Goal: Information Seeking & Learning: Understand process/instructions

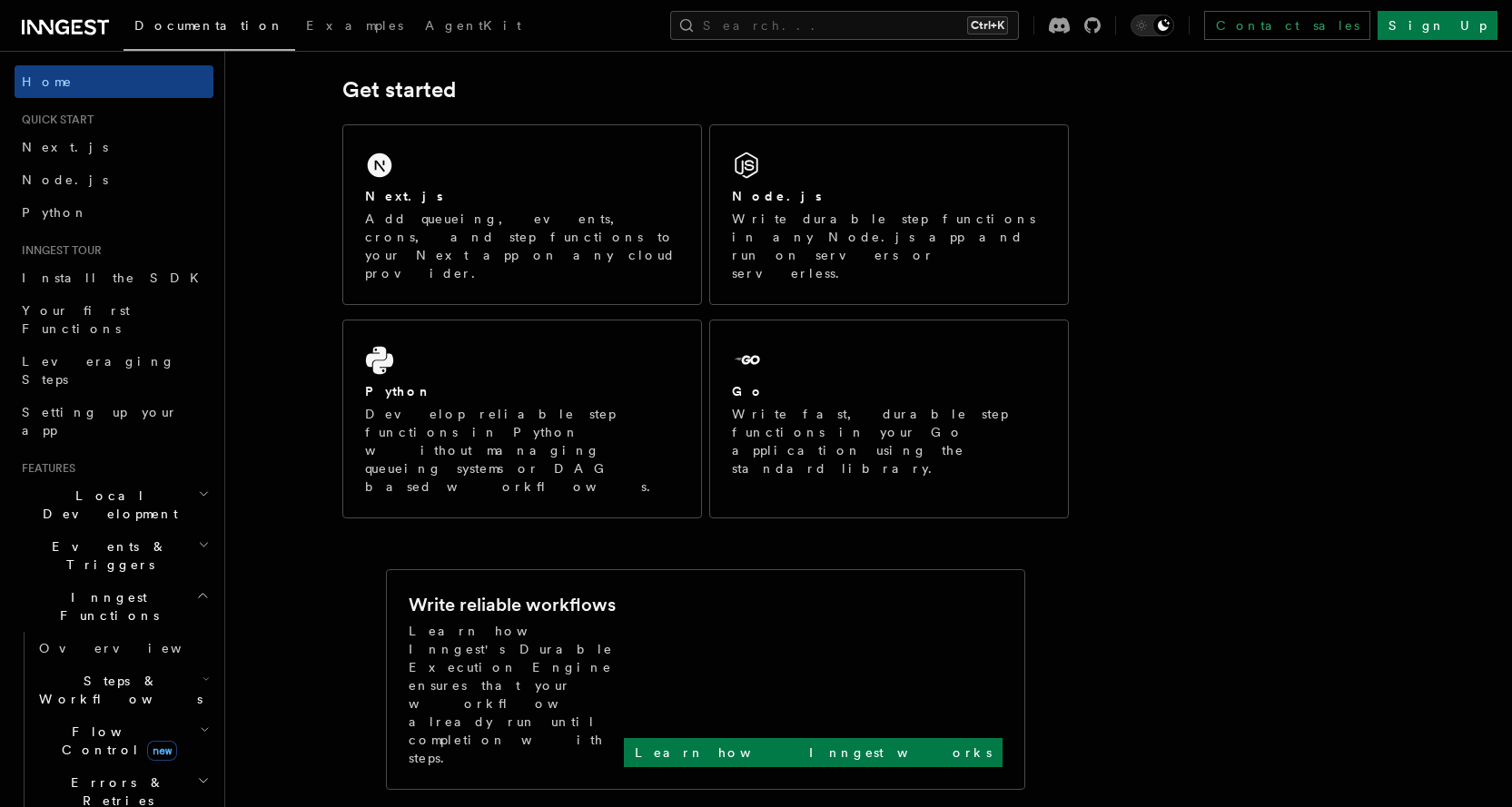
scroll to position [238, 0]
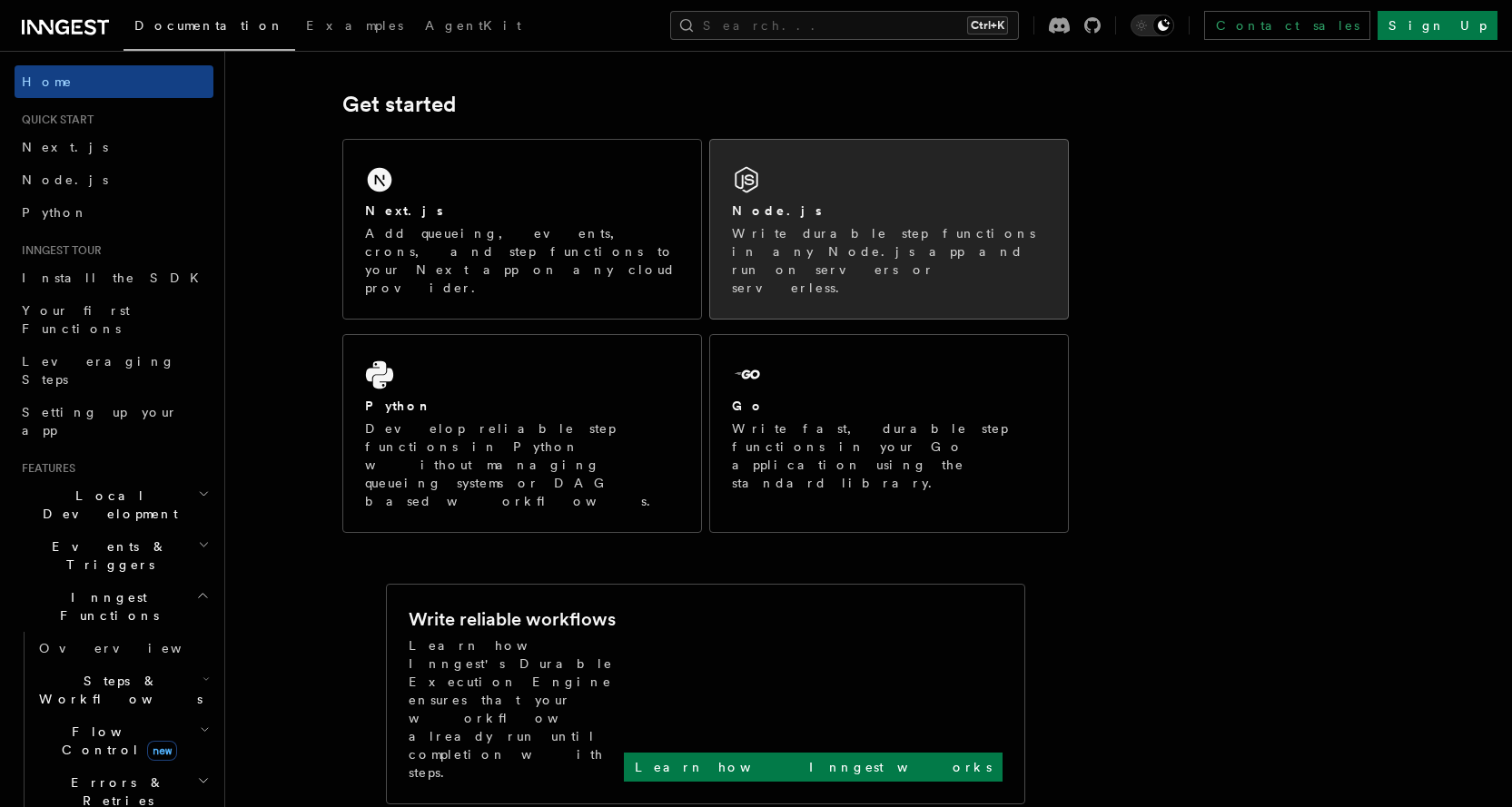
click at [933, 233] on p "Write durable step functions in any Node.js app and run on servers or serverles…" at bounding box center [889, 261] width 314 height 73
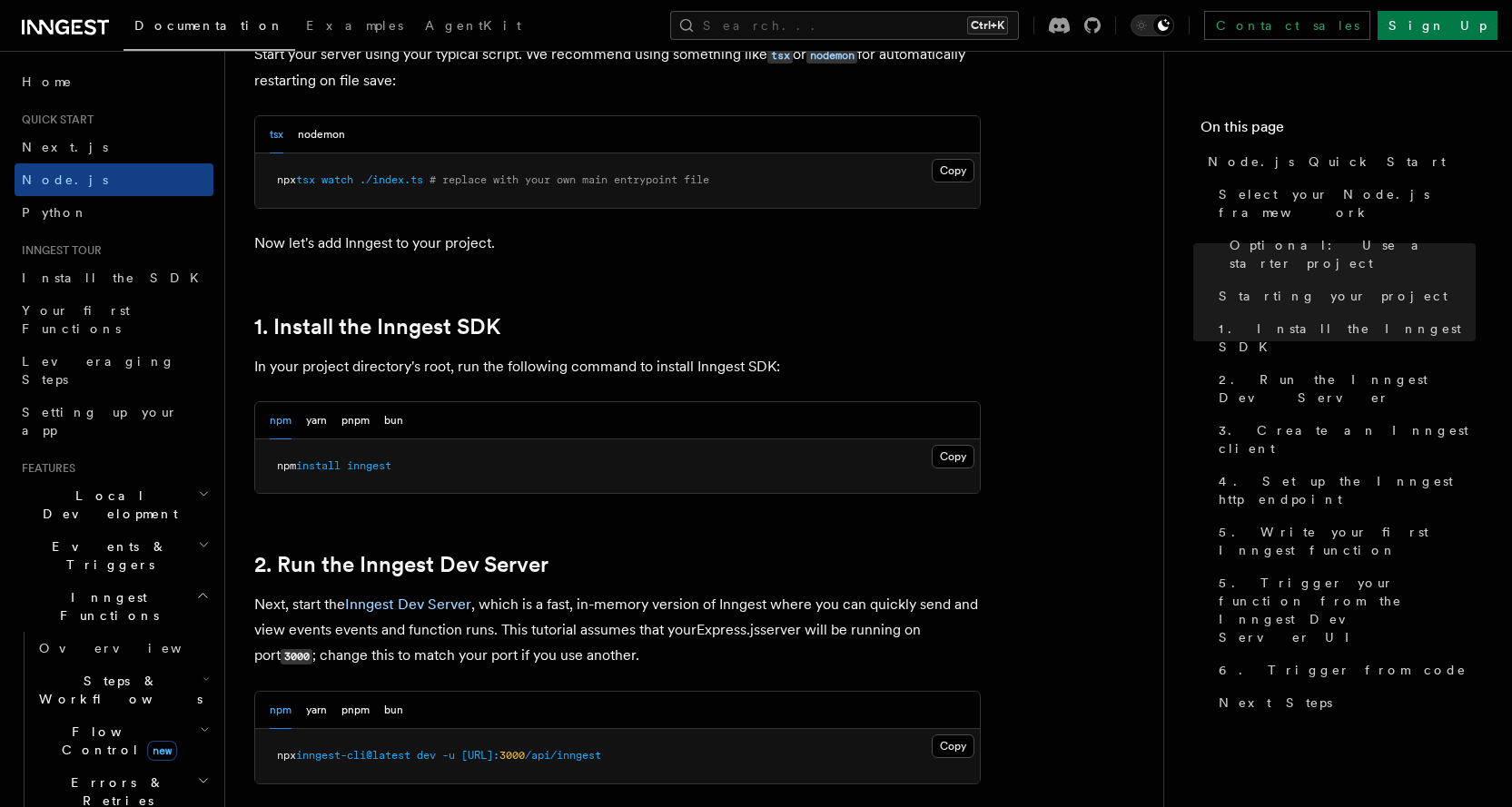
scroll to position [908, 0]
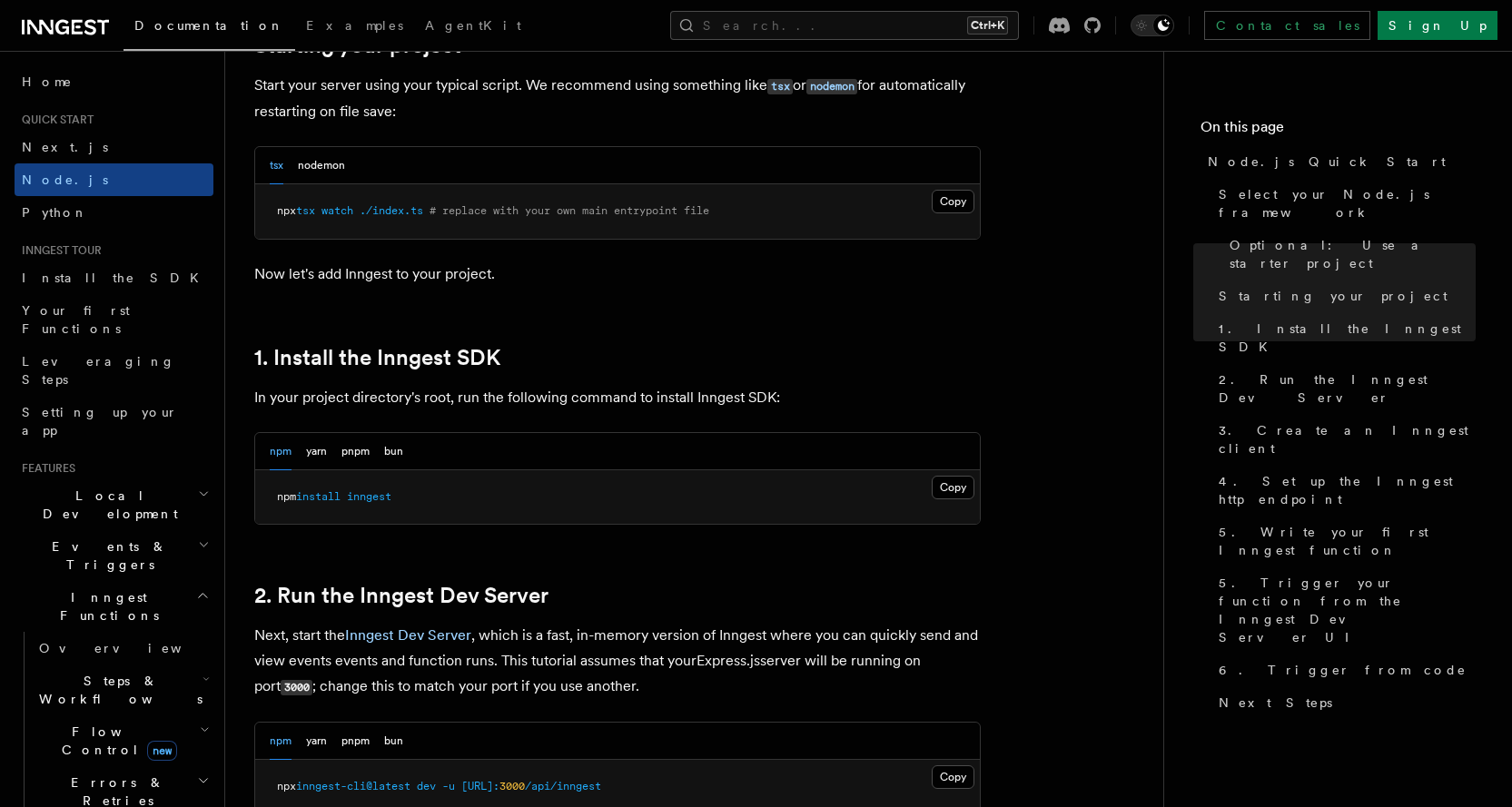
click at [622, 166] on div "tsx nodemon" at bounding box center [618, 166] width 725 height 37
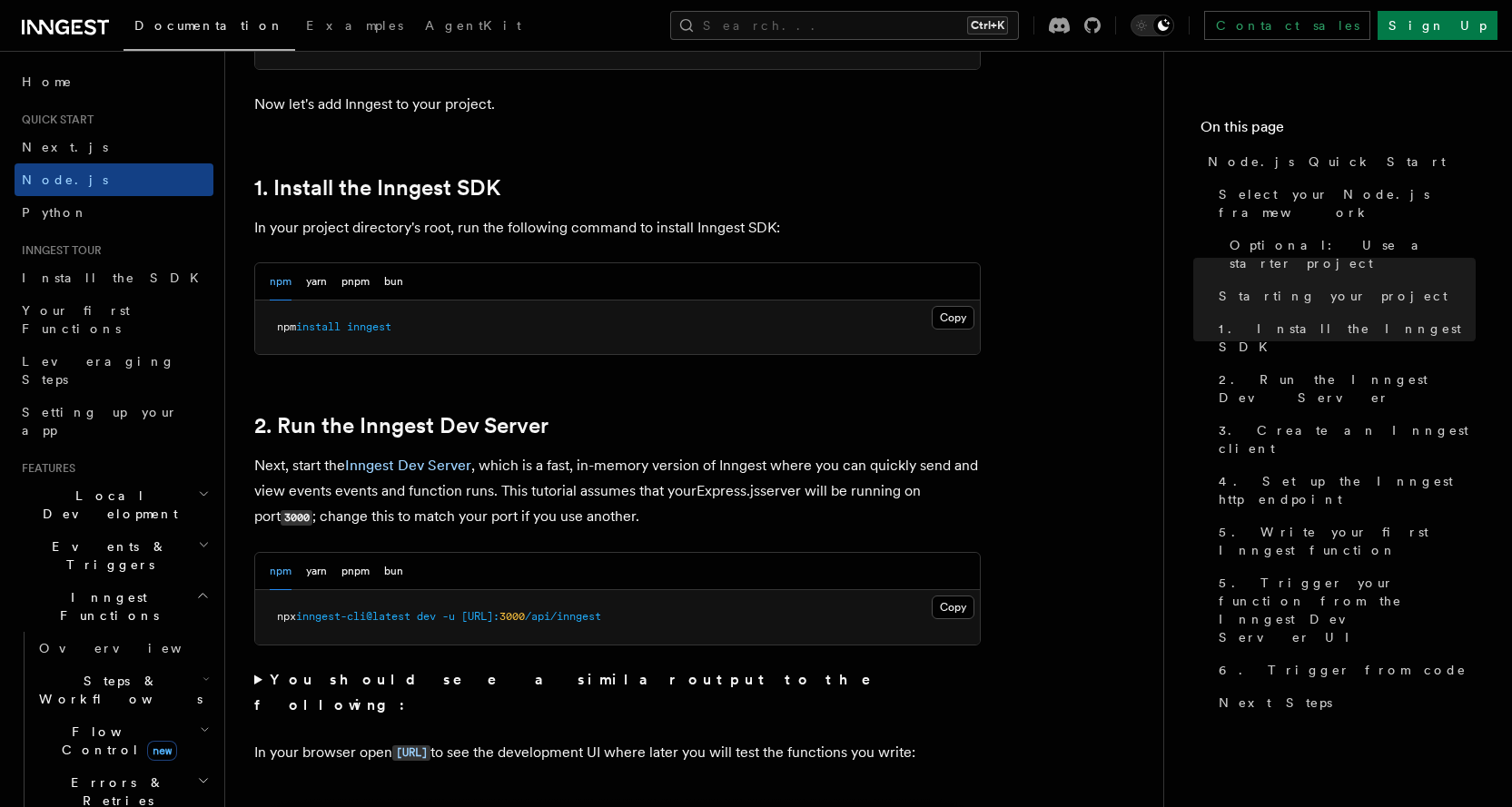
scroll to position [999, 0]
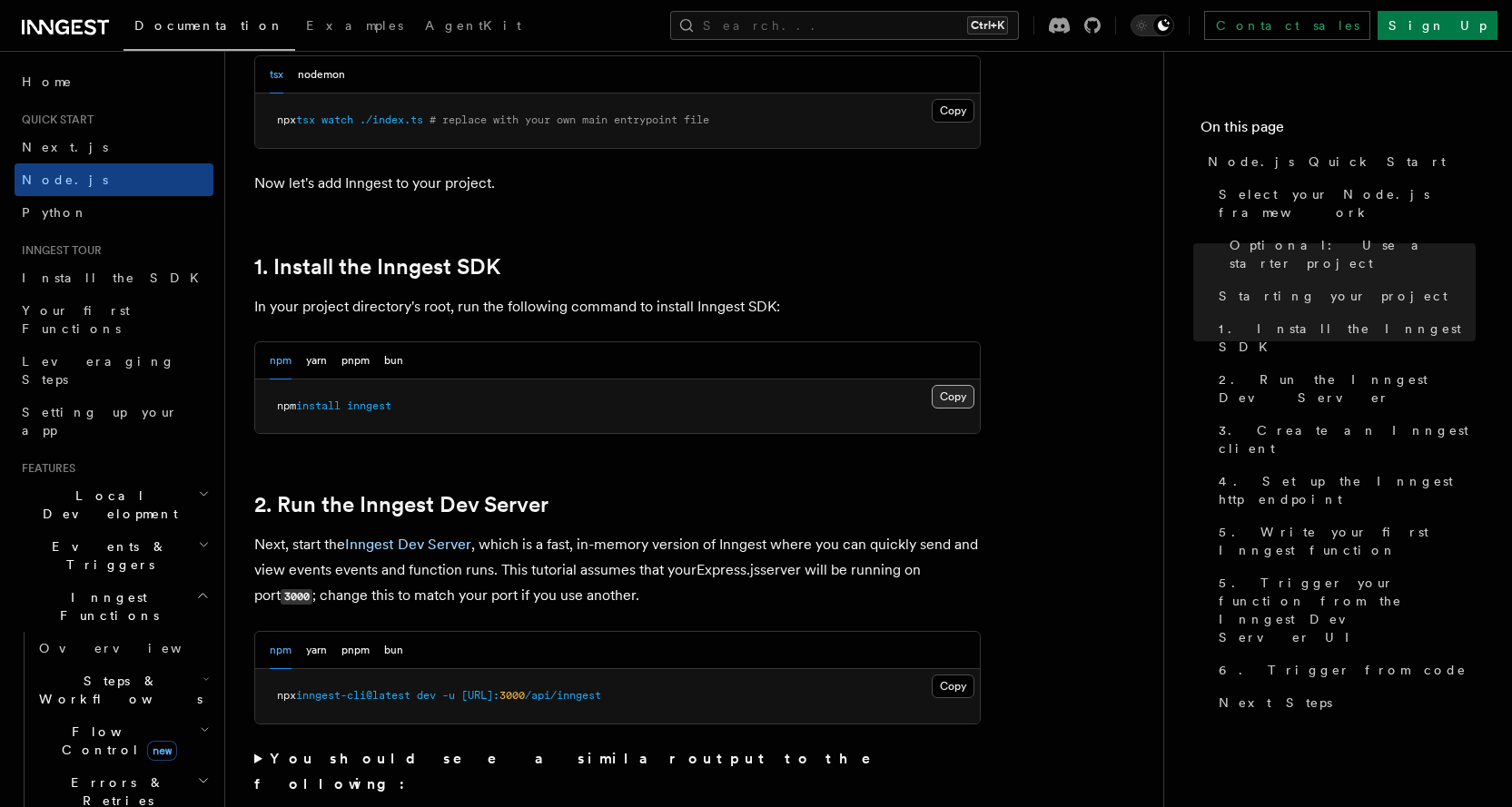
click at [953, 395] on button "Copy Copied" at bounding box center [953, 396] width 43 height 23
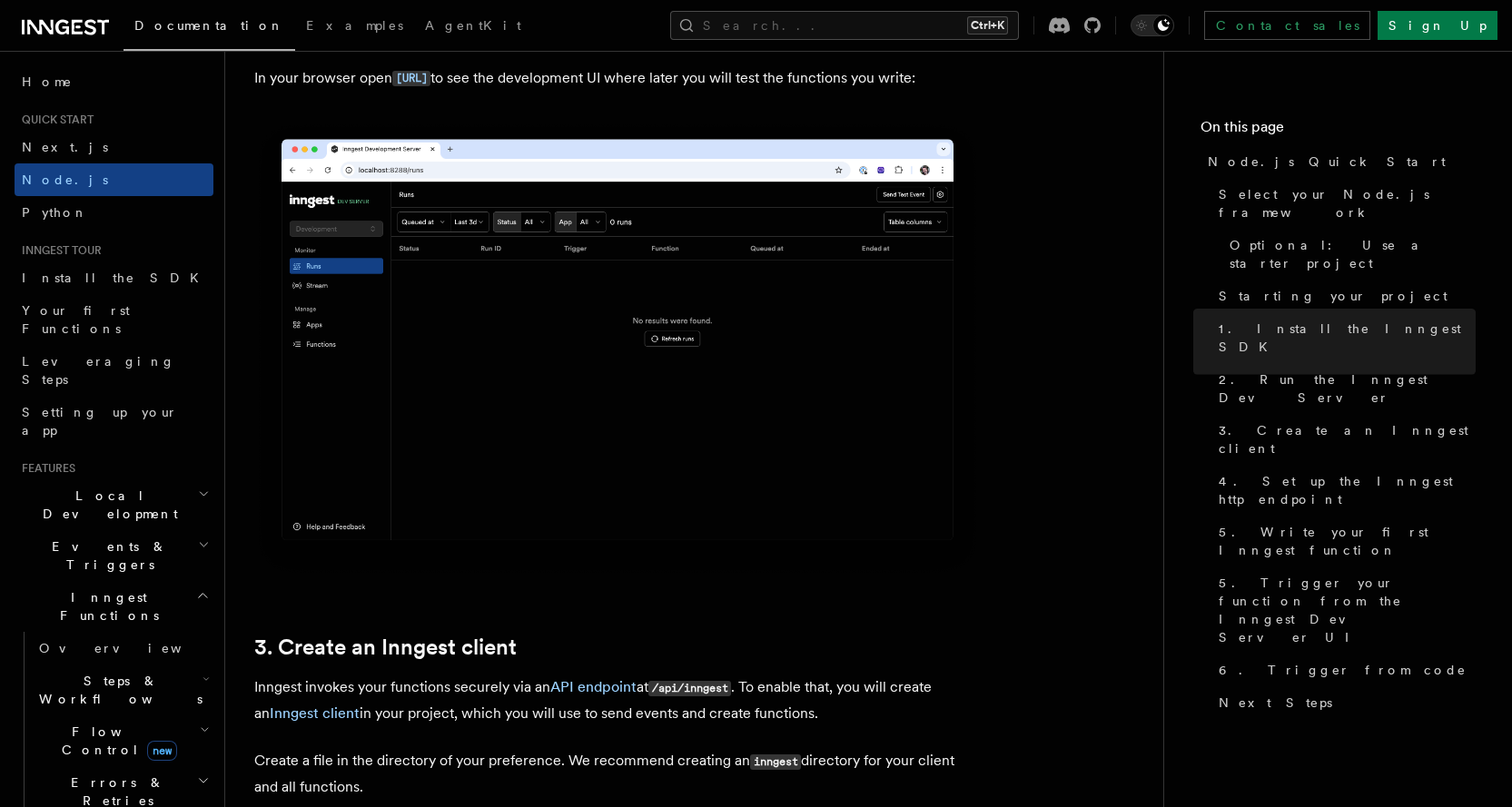
scroll to position [2178, 0]
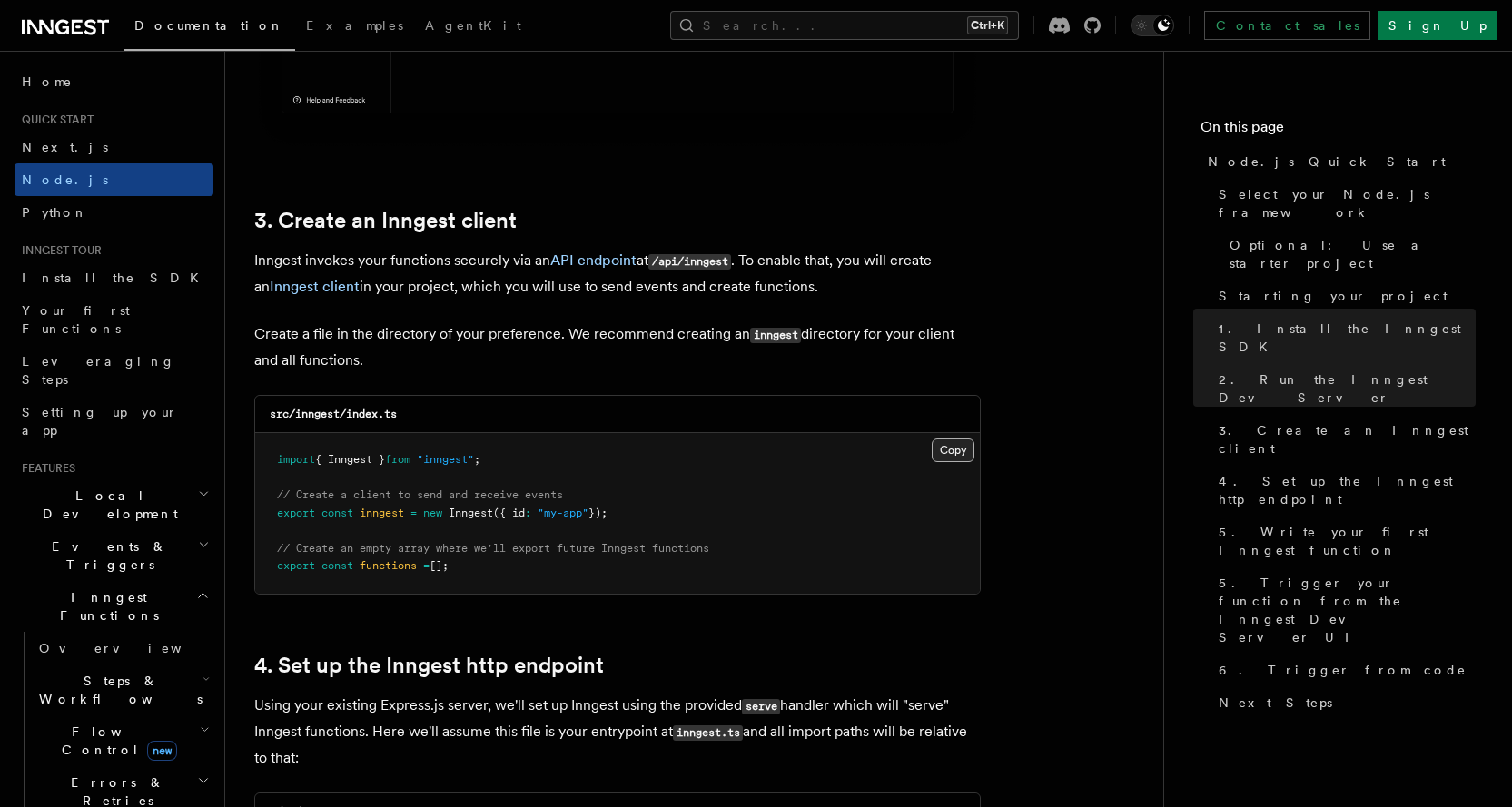
click at [952, 454] on button "Copy Copied" at bounding box center [953, 450] width 43 height 23
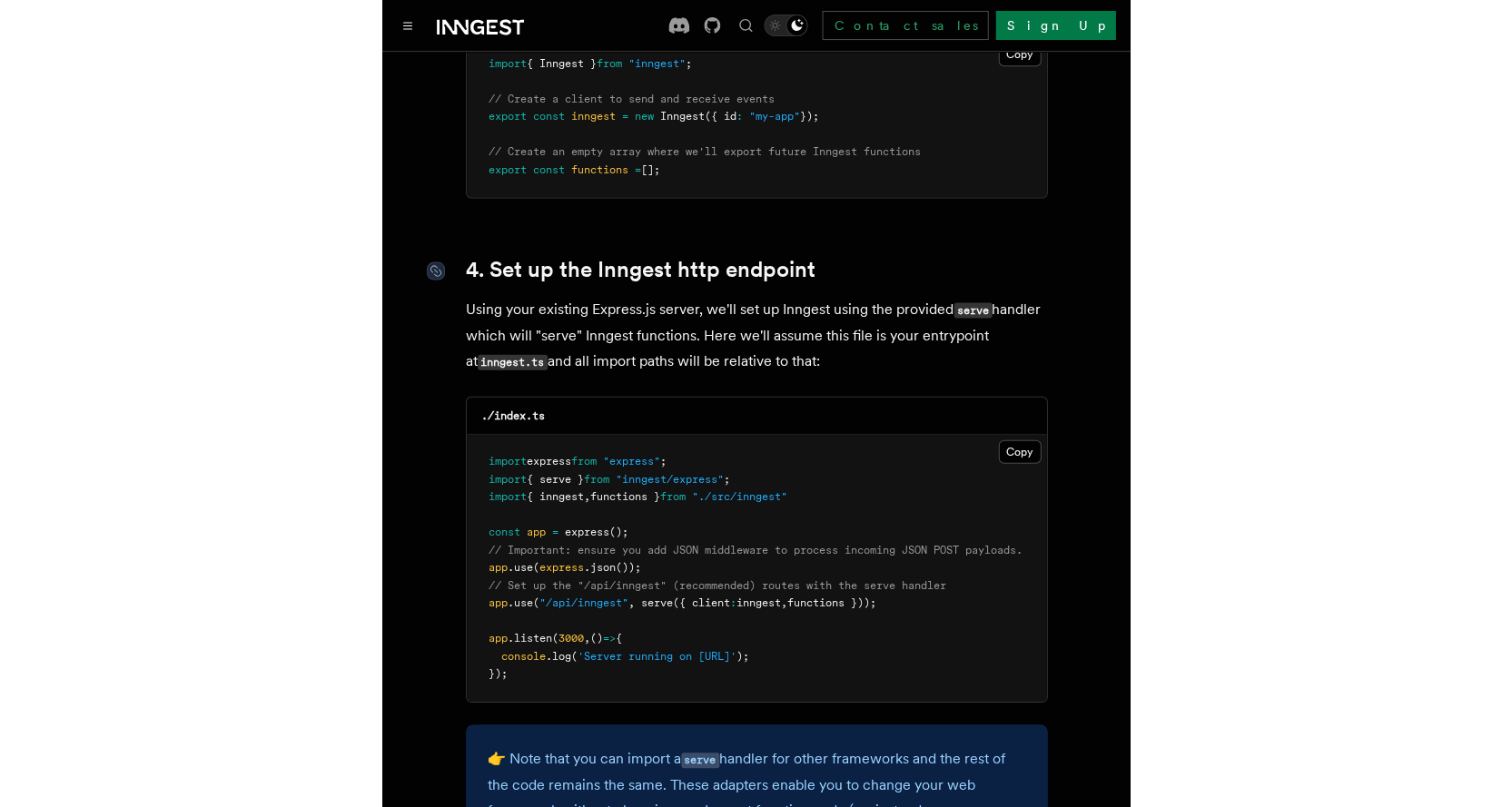
scroll to position [2632, 0]
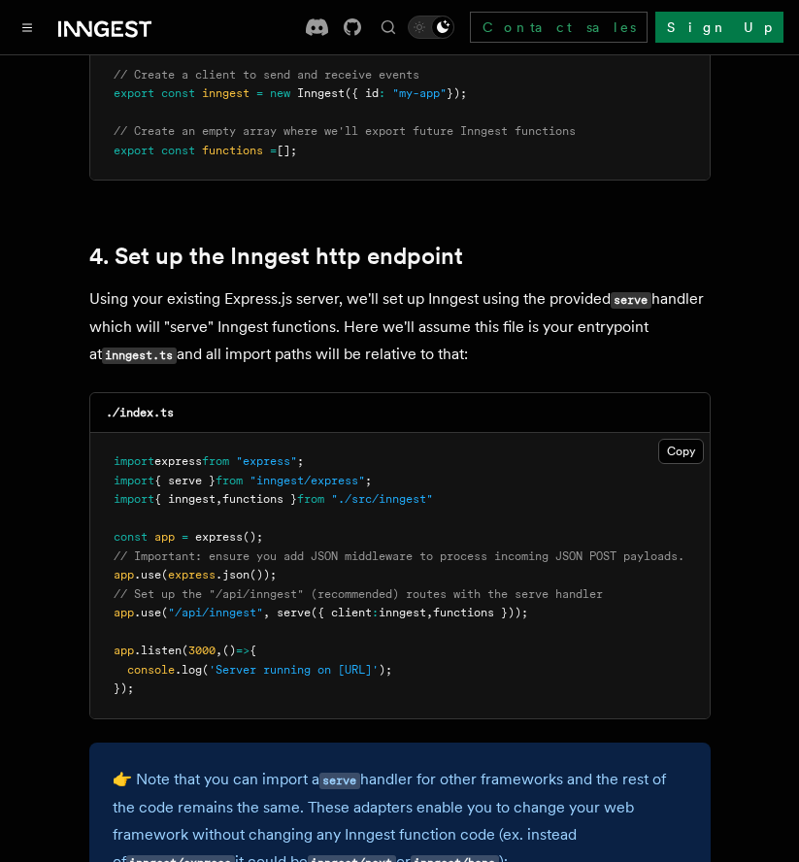
drag, startPoint x: 577, startPoint y: 581, endPoint x: 113, endPoint y: 543, distance: 465.6
click at [113, 543] on pre "import express from "express" ; import { serve } from "inngest/express" ; impor…" at bounding box center [399, 575] width 619 height 285
copy code "app .use ( express .json ()); // Set up the "/api/inngest" (recommended) routes…"
click at [410, 458] on pre "import express from "express" ; import { serve } from "inngest/express" ; impor…" at bounding box center [399, 575] width 619 height 285
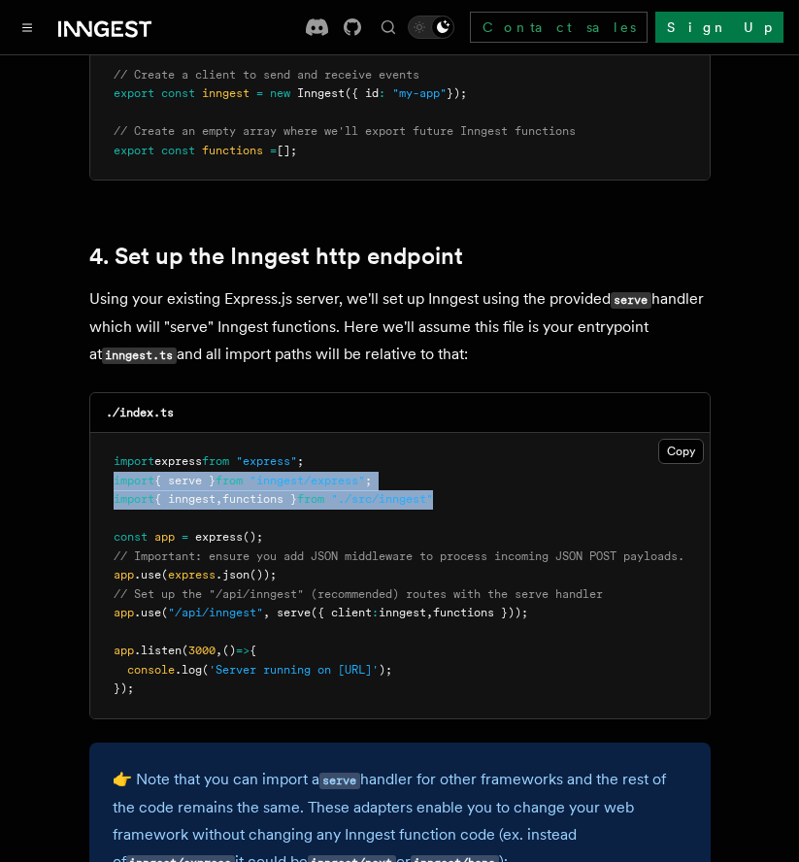
drag, startPoint x: 482, startPoint y: 467, endPoint x: 63, endPoint y: 460, distance: 419.4
copy code "import { serve } from "inngest/express" ; import { inngest , functions } from "…"
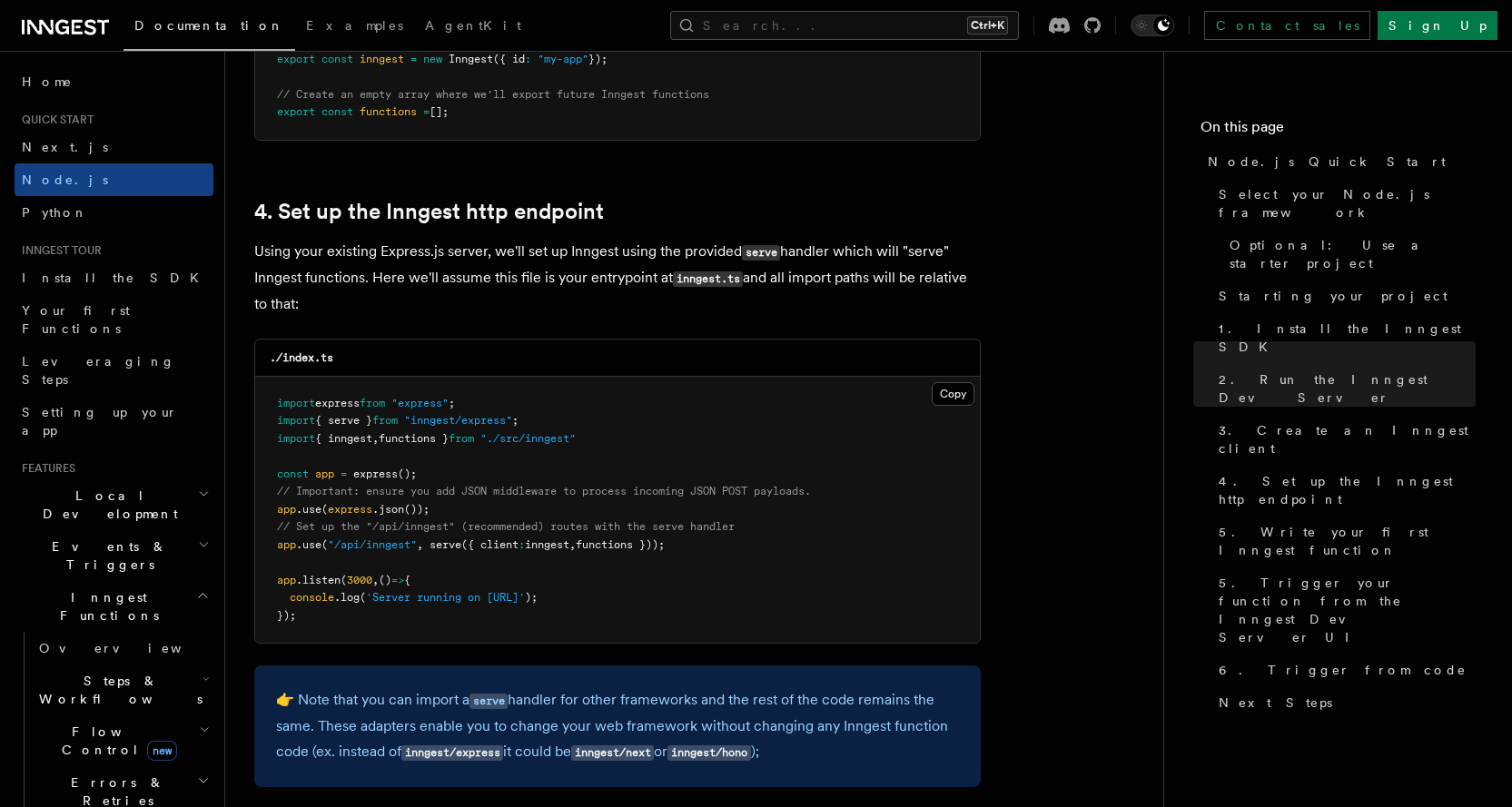
click at [776, 390] on pre "import express from "express" ; import { serve } from "inngest/express" ; impor…" at bounding box center [618, 510] width 725 height 267
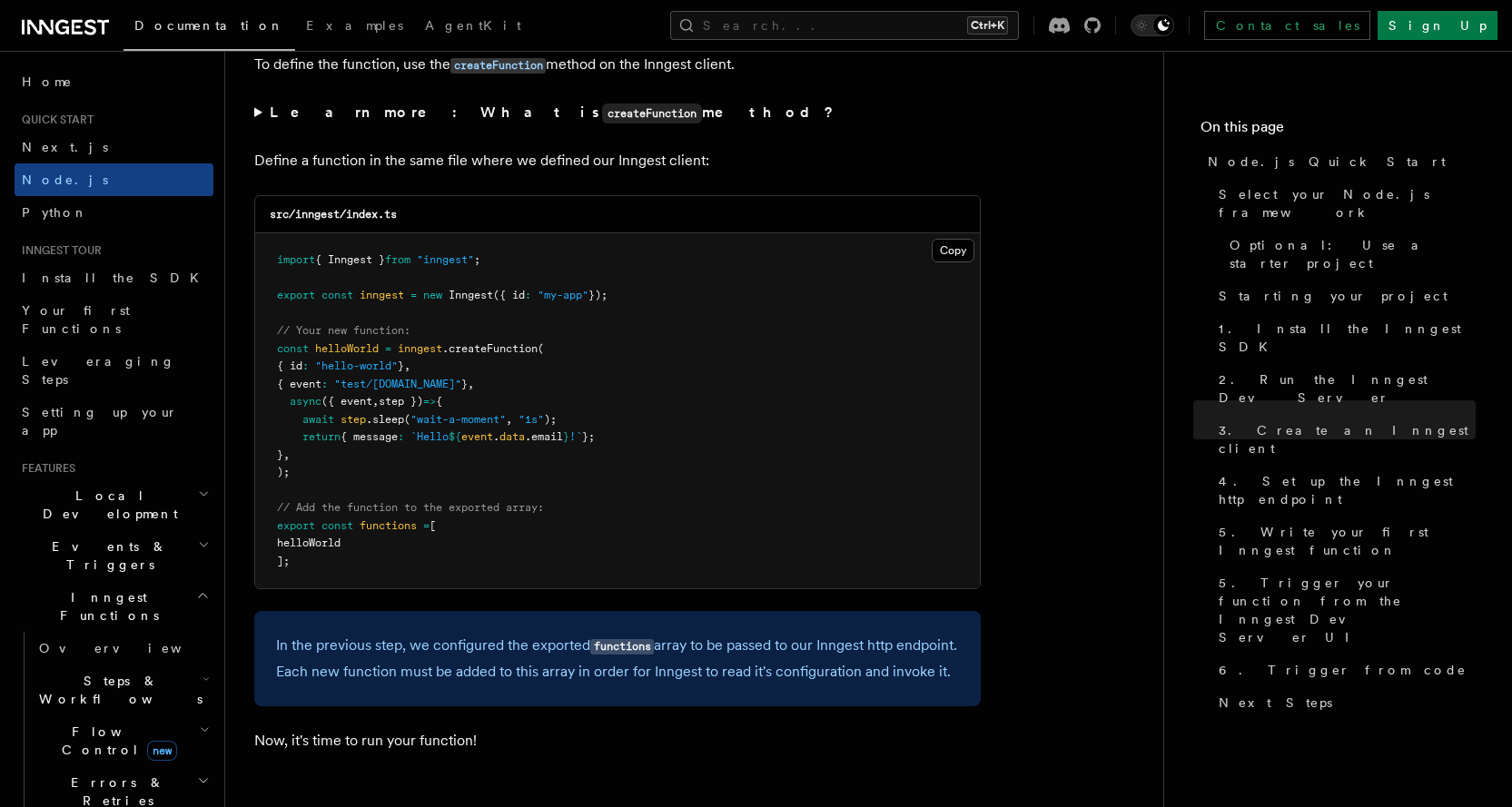
scroll to position [3539, 0]
drag, startPoint x: 311, startPoint y: 346, endPoint x: 544, endPoint y: 350, distance: 233.0
click at [544, 350] on span "const helloWorld = inngest .createFunction (" at bounding box center [410, 348] width 267 height 13
drag, startPoint x: 296, startPoint y: 363, endPoint x: 401, endPoint y: 370, distance: 105.2
click at [400, 370] on span "{ id : "hello-world" } ," at bounding box center [343, 365] width 134 height 13
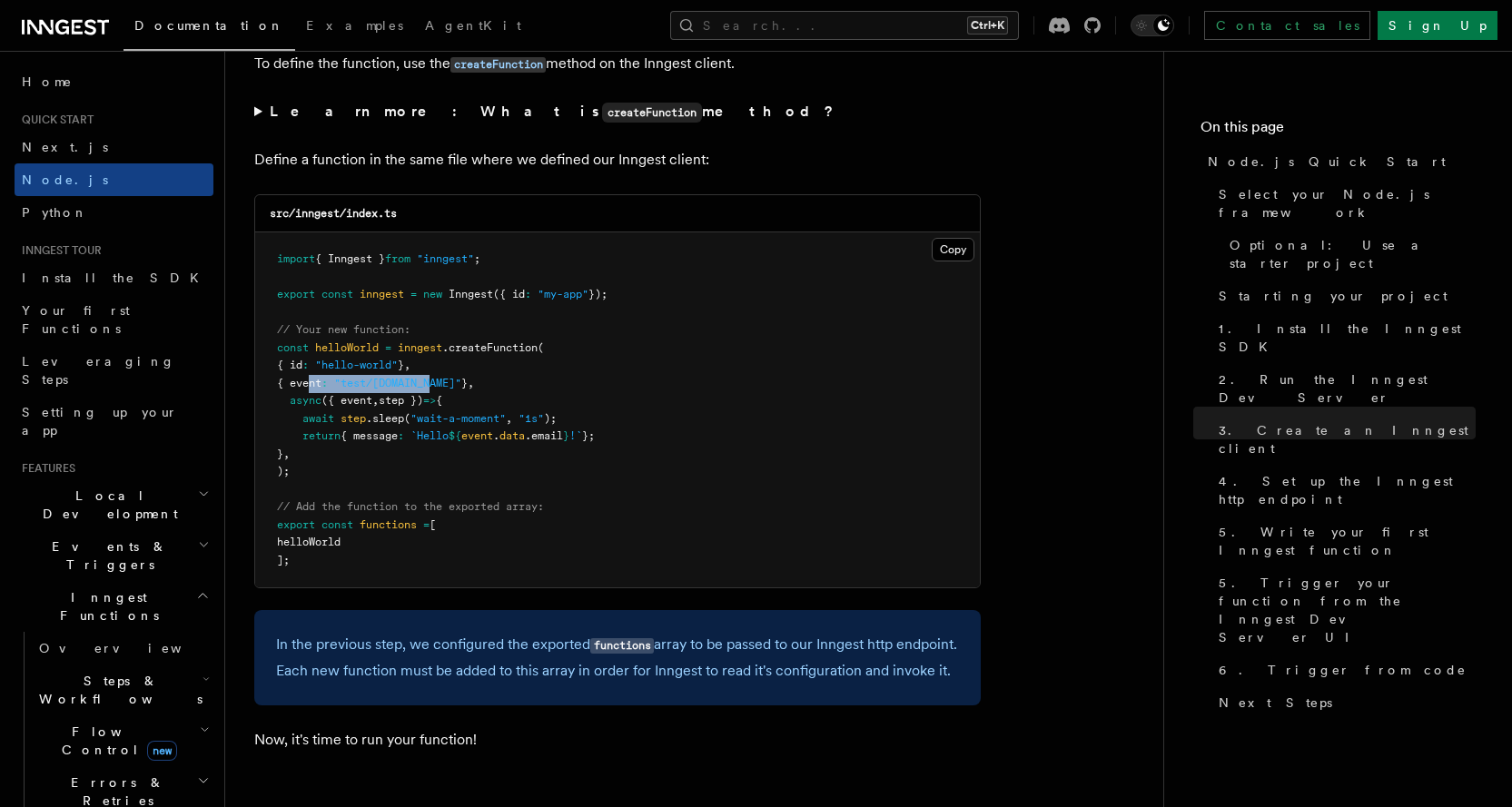
drag, startPoint x: 308, startPoint y: 381, endPoint x: 463, endPoint y: 389, distance: 155.2
click at [455, 389] on pre "import { Inngest } from "inngest" ; export const inngest = new Inngest ({ id : …" at bounding box center [618, 410] width 725 height 355
drag, startPoint x: 390, startPoint y: 397, endPoint x: 456, endPoint y: 398, distance: 66.0
click at [443, 398] on span "async ({ event , step }) => {" at bounding box center [359, 400] width 166 height 13
click at [512, 382] on pre "import { Inngest } from "inngest" ; export const inngest = new Inngest ({ id : …" at bounding box center [618, 410] width 725 height 355
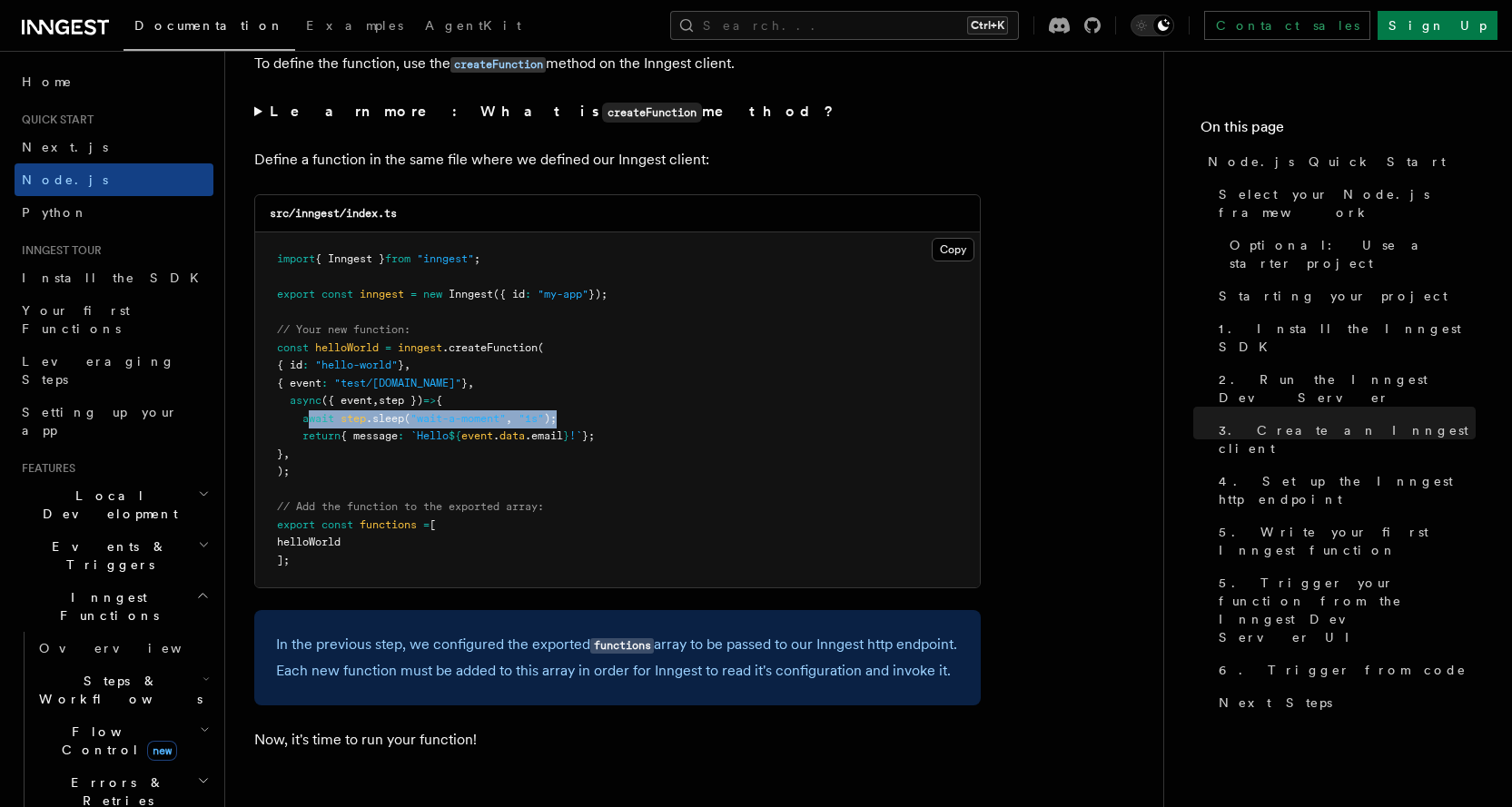
drag, startPoint x: 307, startPoint y: 415, endPoint x: 587, endPoint y: 417, distance: 280.0
click at [587, 417] on pre "import { Inngest } from "inngest" ; export const inngest = new Inngest ({ id : …" at bounding box center [618, 410] width 725 height 355
drag, startPoint x: 304, startPoint y: 430, endPoint x: 640, endPoint y: 441, distance: 336.2
click at [640, 441] on pre "import { Inngest } from "inngest" ; export const inngest = new Inngest ({ id : …" at bounding box center [618, 410] width 725 height 355
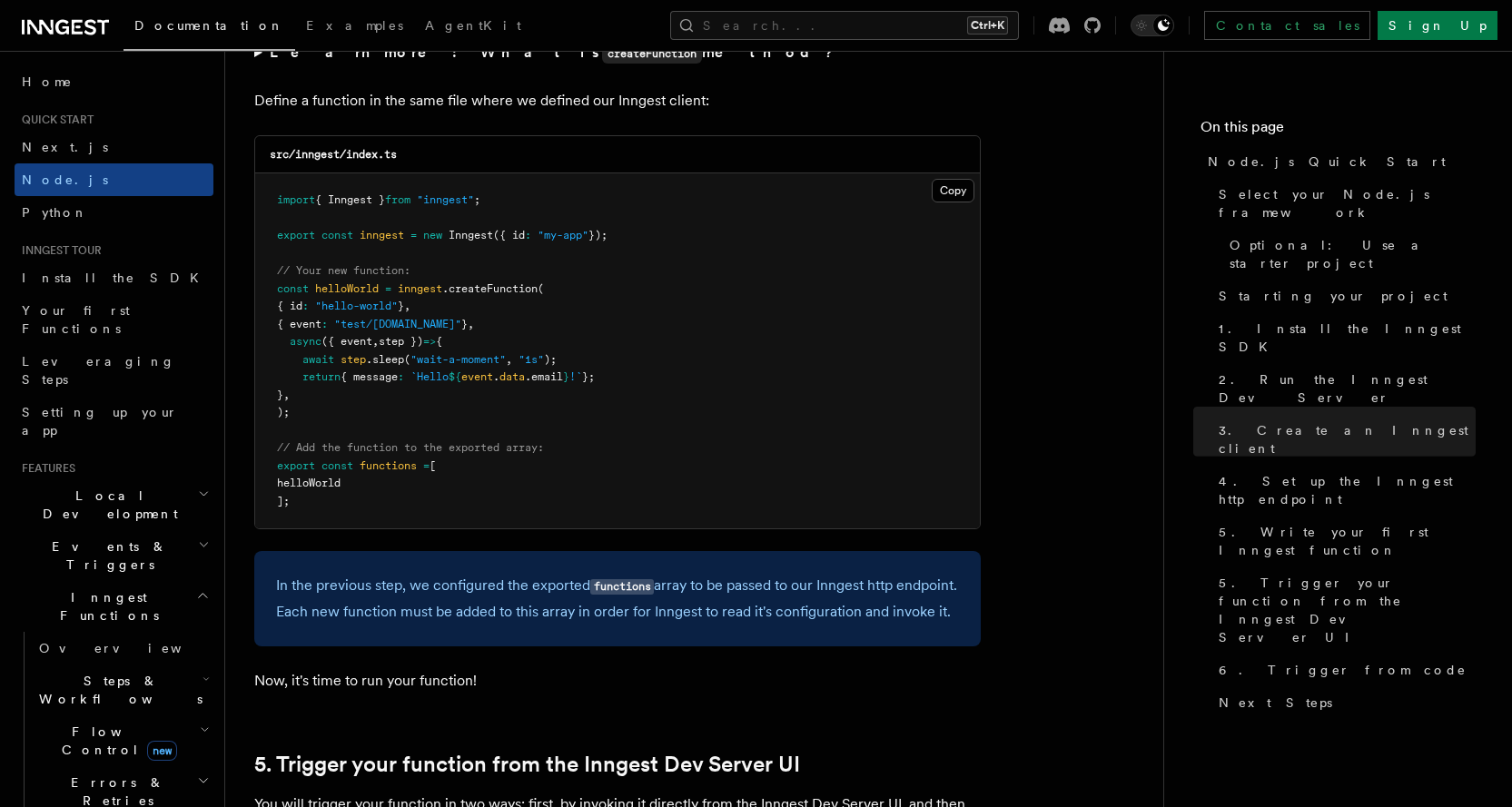
scroll to position [3630, 0]
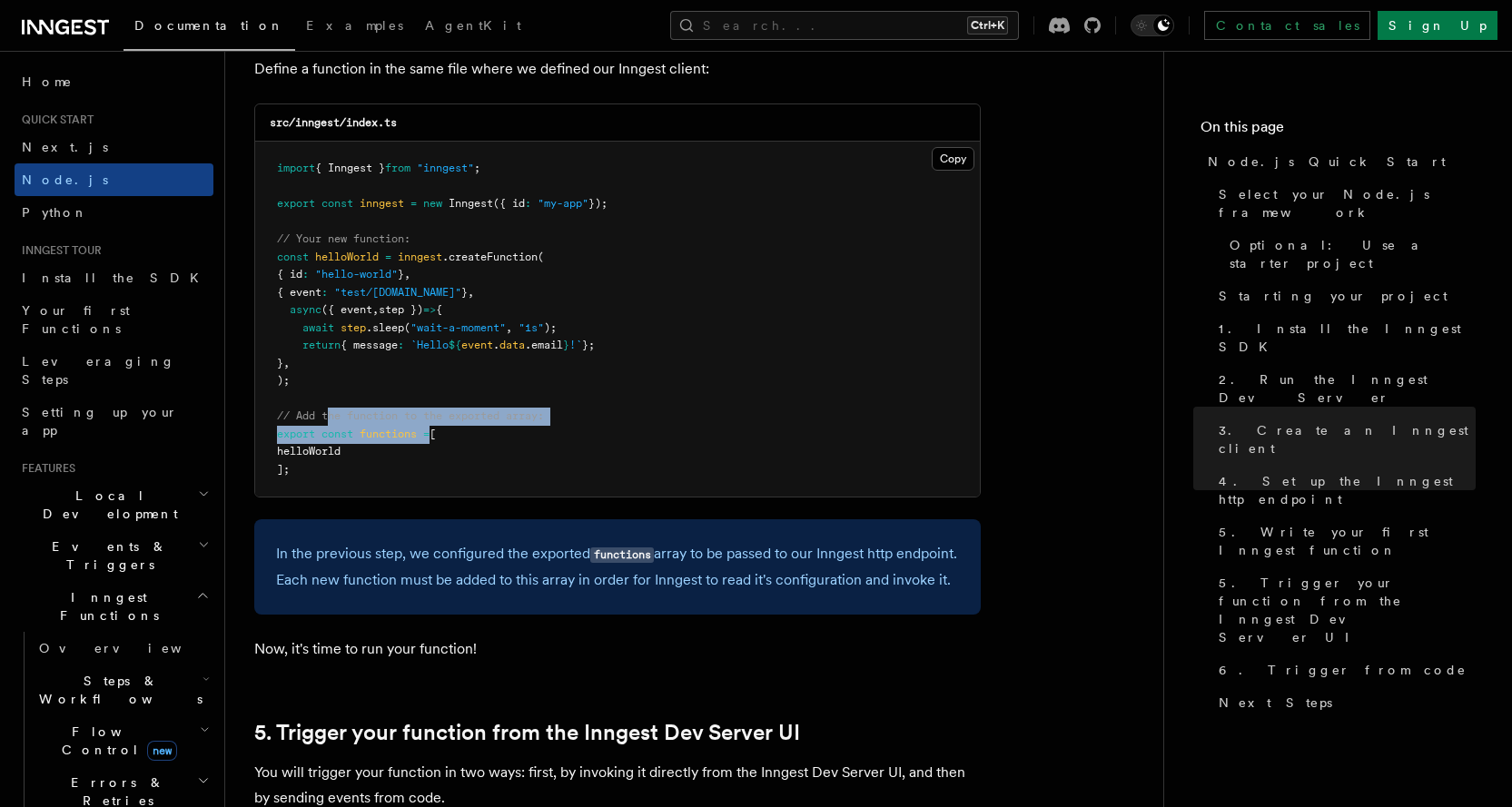
drag, startPoint x: 433, startPoint y: 425, endPoint x: 319, endPoint y: 421, distance: 114.1
click at [319, 421] on pre "import { Inngest } from "inngest" ; export const inngest = new Inngest ({ id : …" at bounding box center [618, 319] width 725 height 355
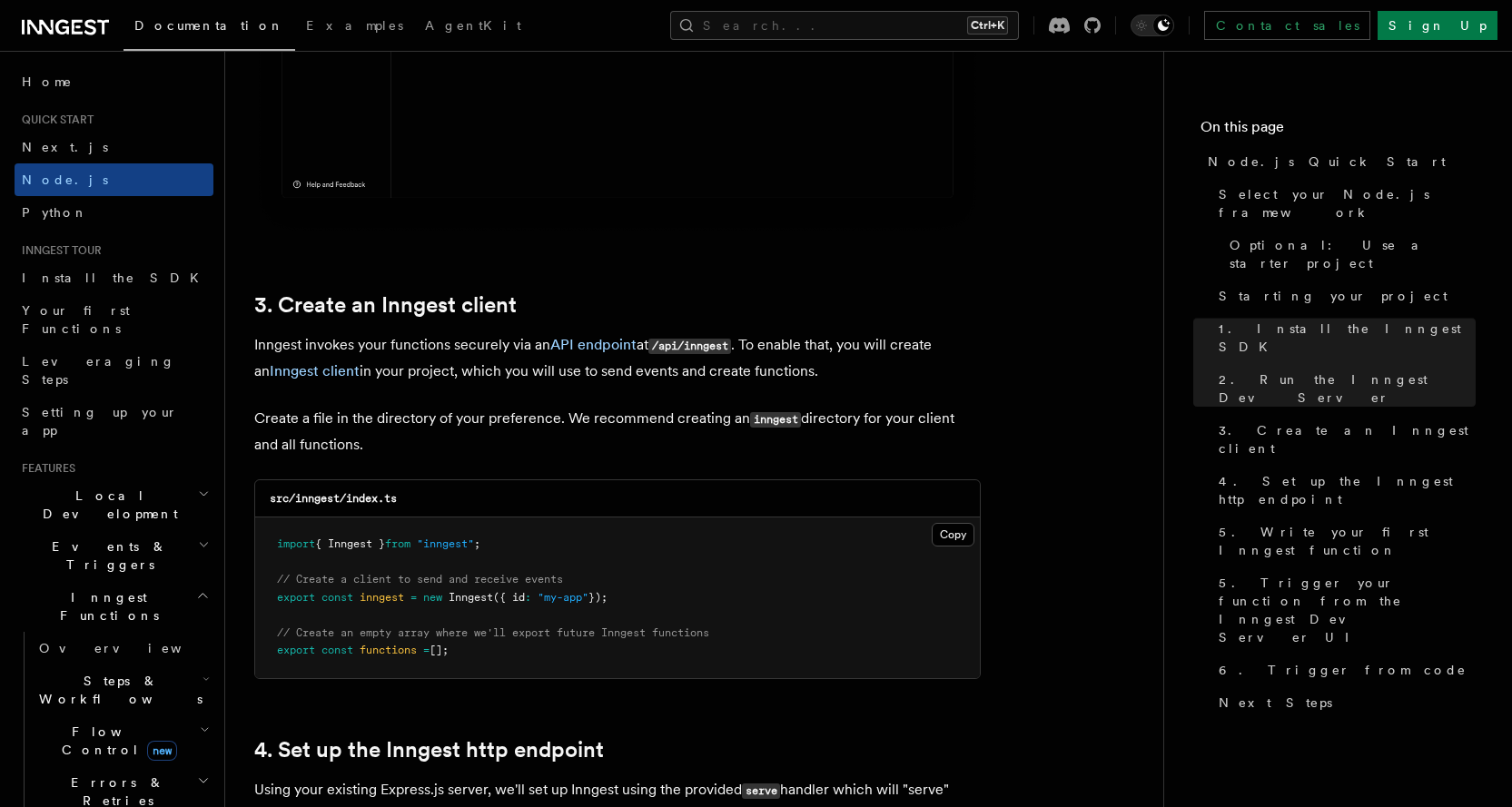
scroll to position [2087, 0]
